Goal: Check status: Check status

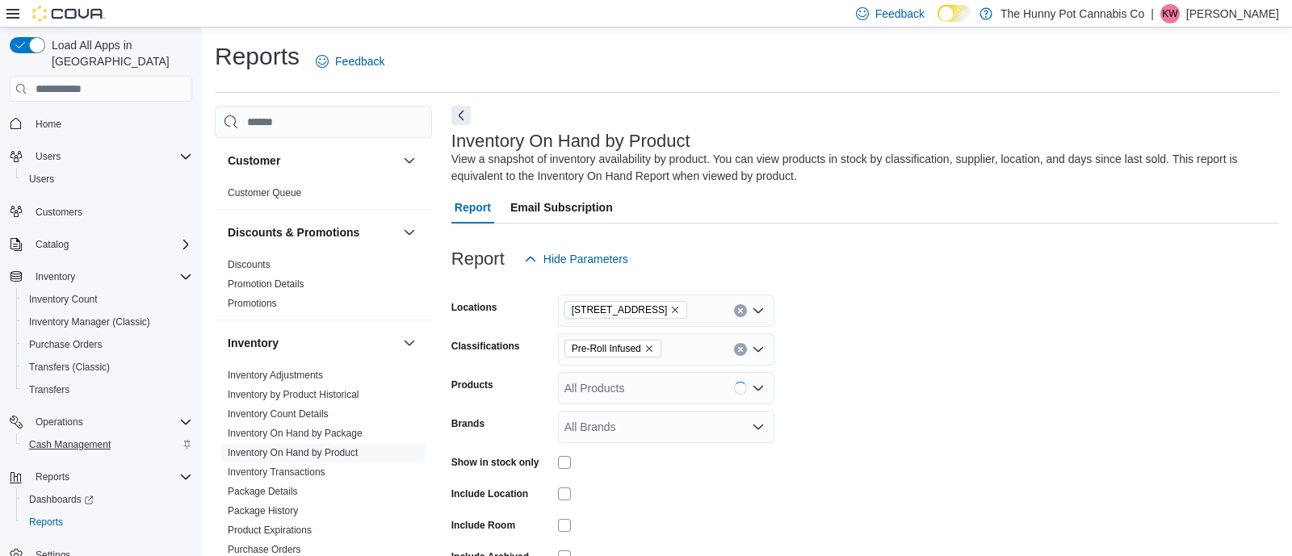
scroll to position [52, 0]
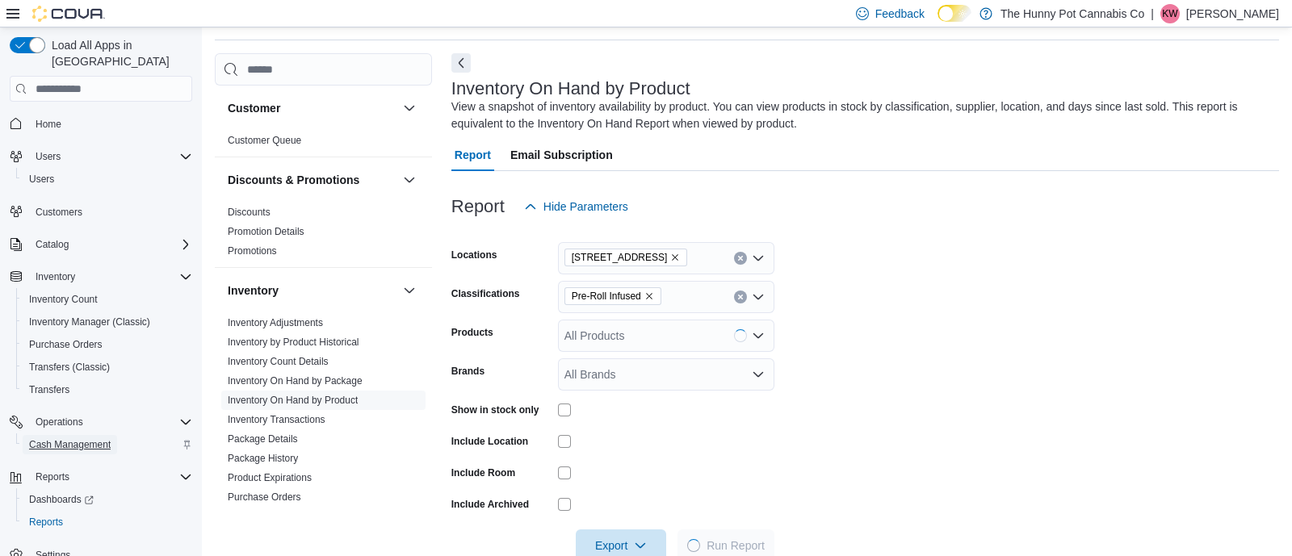
click at [90, 438] on span "Cash Management" at bounding box center [70, 444] width 82 height 13
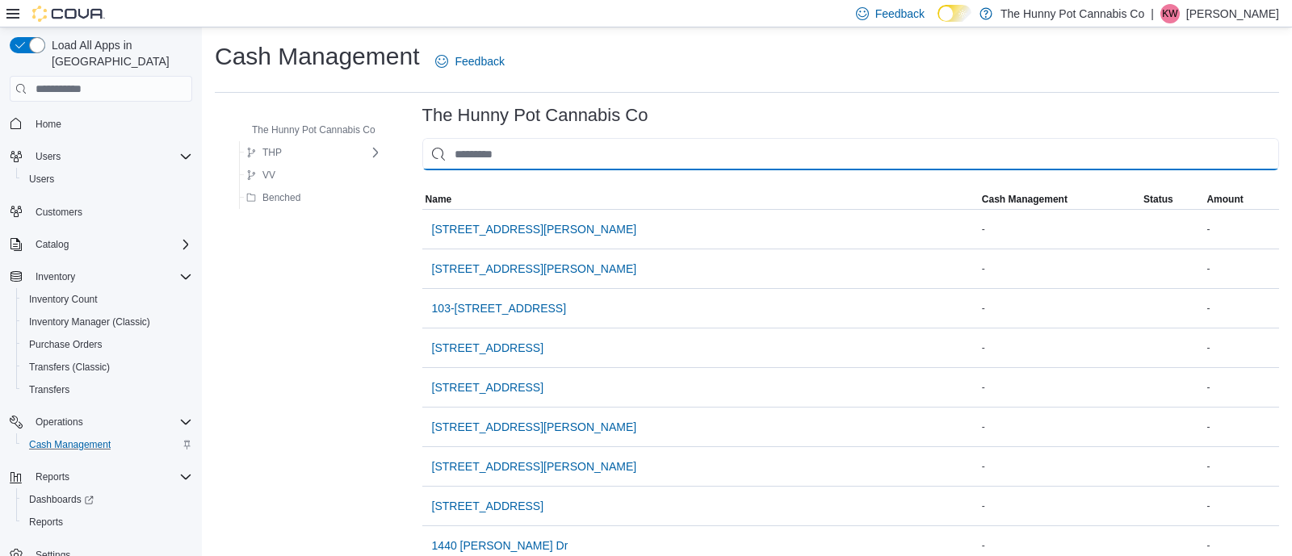
click at [476, 163] on input "This is a search bar. As you type, the results lower in the page will automatic…" at bounding box center [850, 154] width 857 height 32
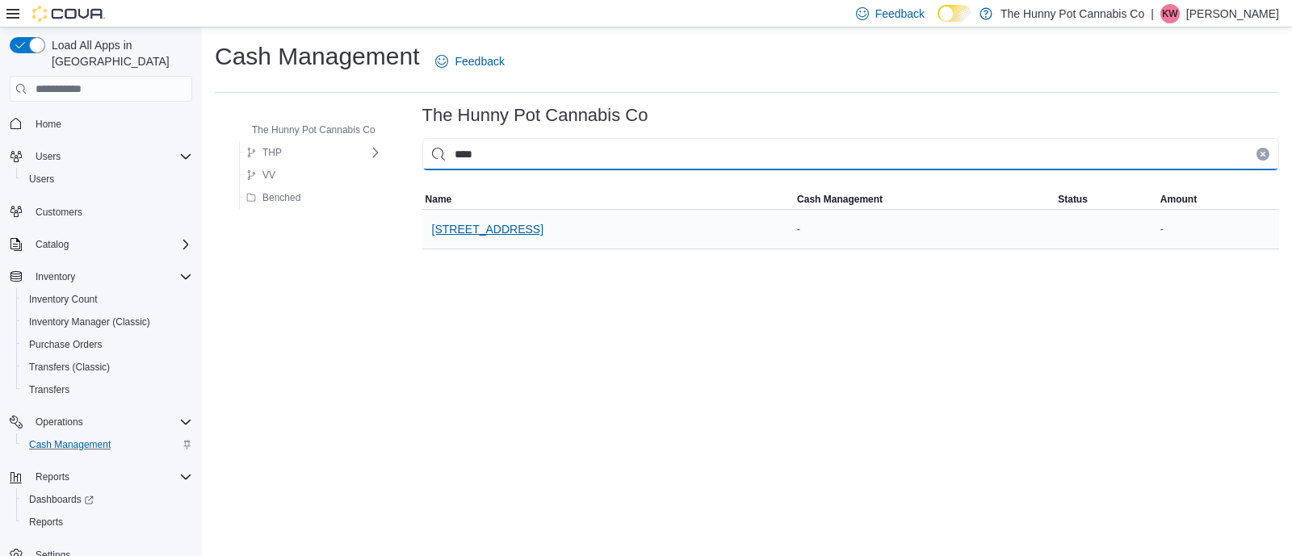
type input "****"
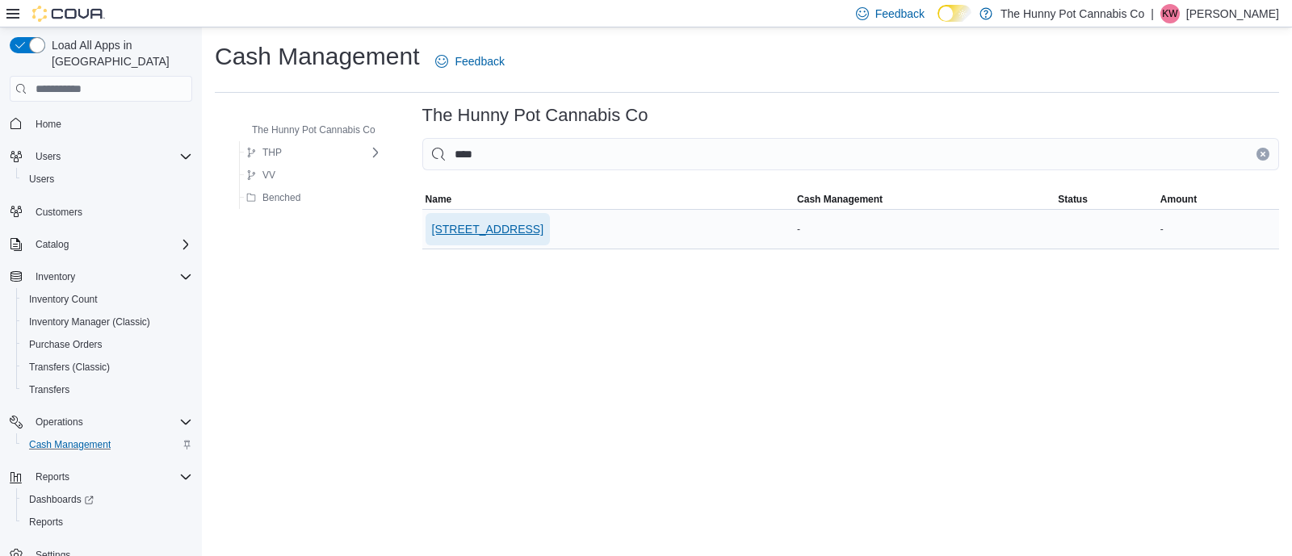
click at [482, 225] on span "[STREET_ADDRESS]" at bounding box center [487, 229] width 111 height 16
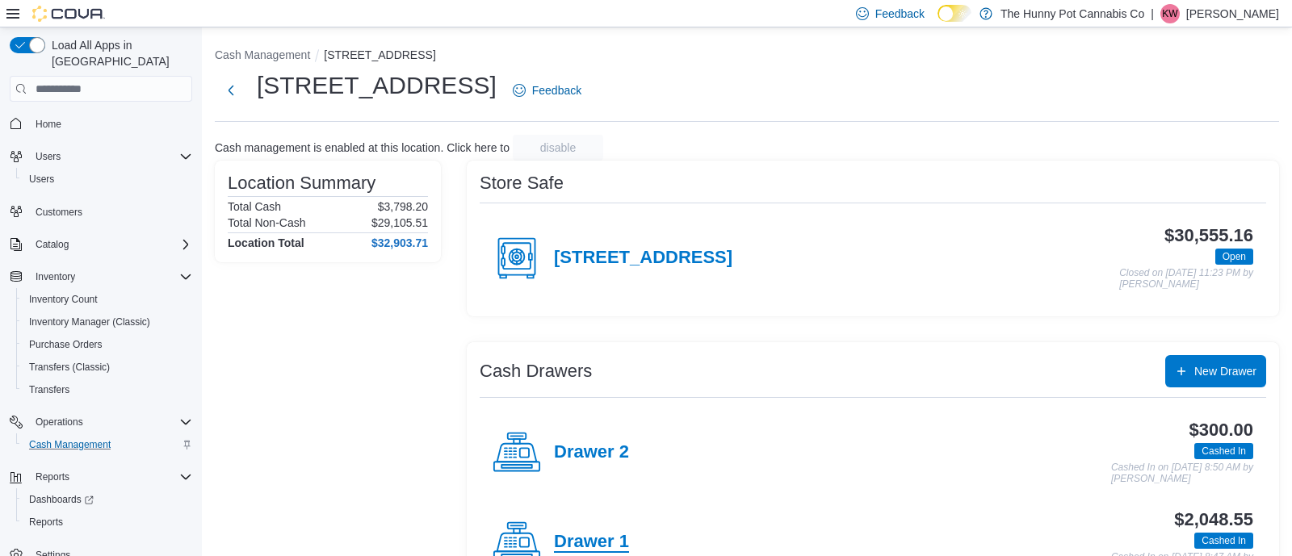
click at [562, 538] on h4 "Drawer 1" at bounding box center [591, 542] width 75 height 21
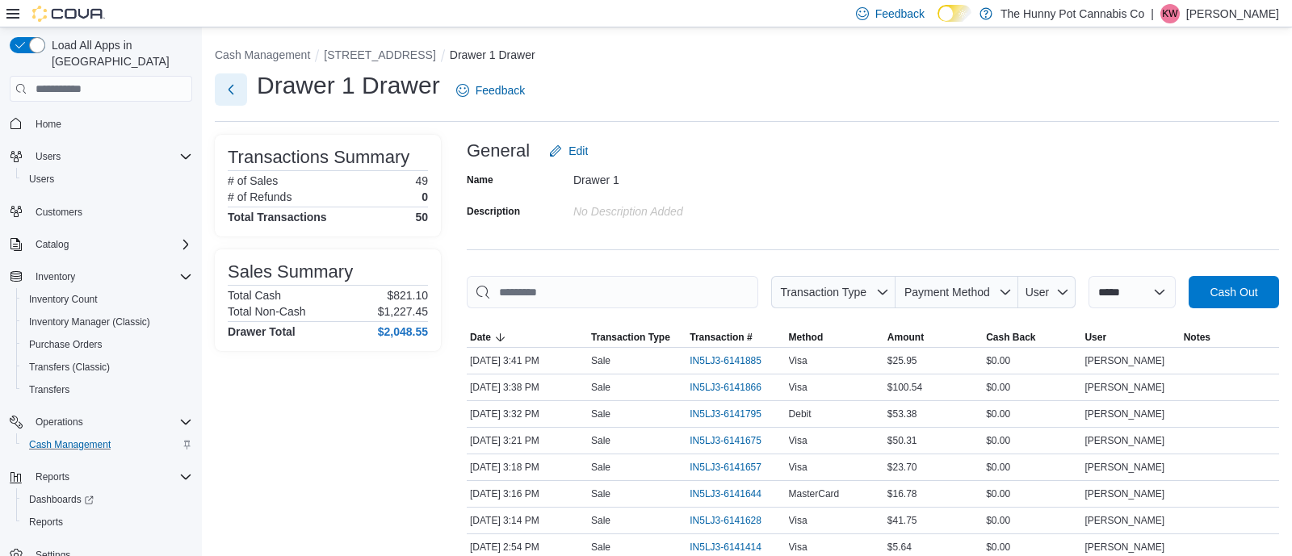
click at [233, 80] on button "Next" at bounding box center [231, 89] width 32 height 32
